Goal: Navigation & Orientation: Understand site structure

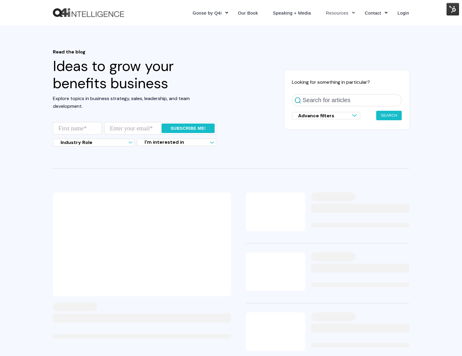
click at [112, 12] on img "Back to Home" at bounding box center [88, 12] width 71 height 9
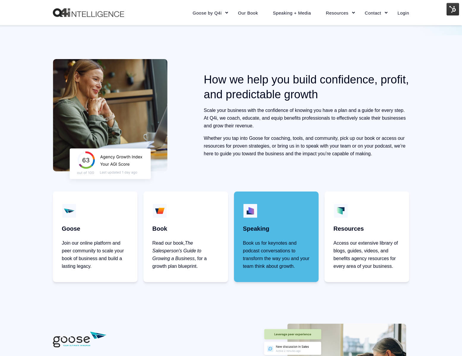
scroll to position [194, 0]
